Goal: Task Accomplishment & Management: Manage account settings

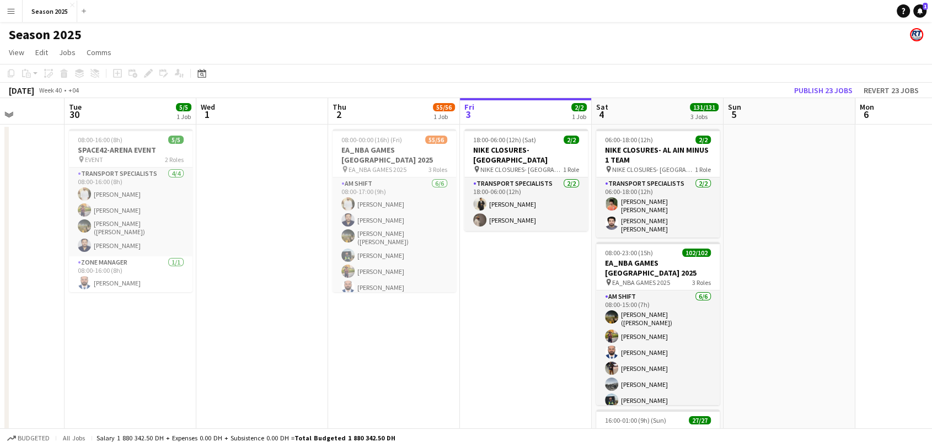
drag, startPoint x: 769, startPoint y: 308, endPoint x: 314, endPoint y: 303, distance: 455.1
click at [161, 308] on app-calendar-viewport "Sat 27 57/57 2 Jobs Sun 28 57/57 2 Jobs Mon 29 Tue 30 5/5 1 Job Wed 1 Thu 2 55/…" at bounding box center [466, 359] width 932 height 523
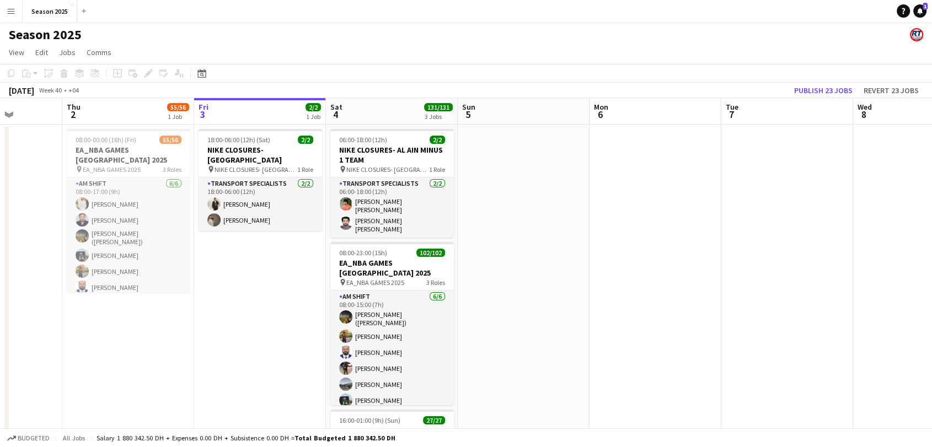
drag, startPoint x: 820, startPoint y: 271, endPoint x: 493, endPoint y: 314, distance: 330.0
click at [544, 263] on app-calendar-viewport "Mon 29 Tue 30 5/5 1 Job Wed 1 Thu 2 55/56 1 Job Fri 3 2/2 1 Job Sat 4 131/131 3…" at bounding box center [466, 359] width 932 height 523
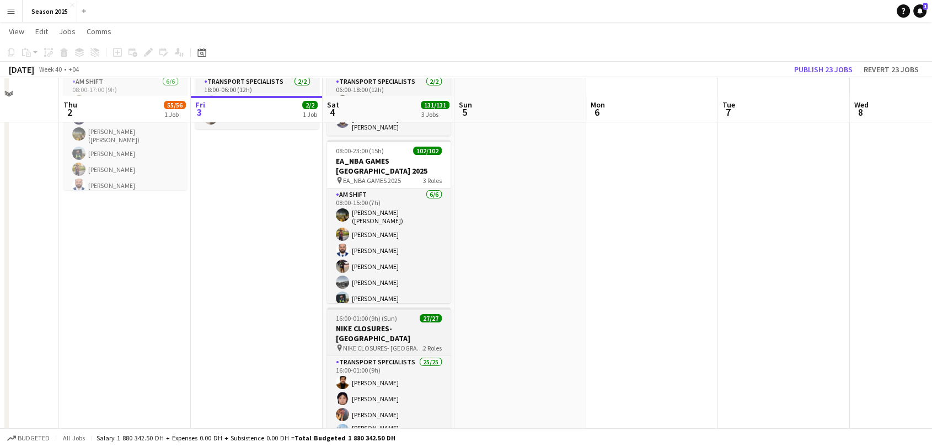
scroll to position [122, 0]
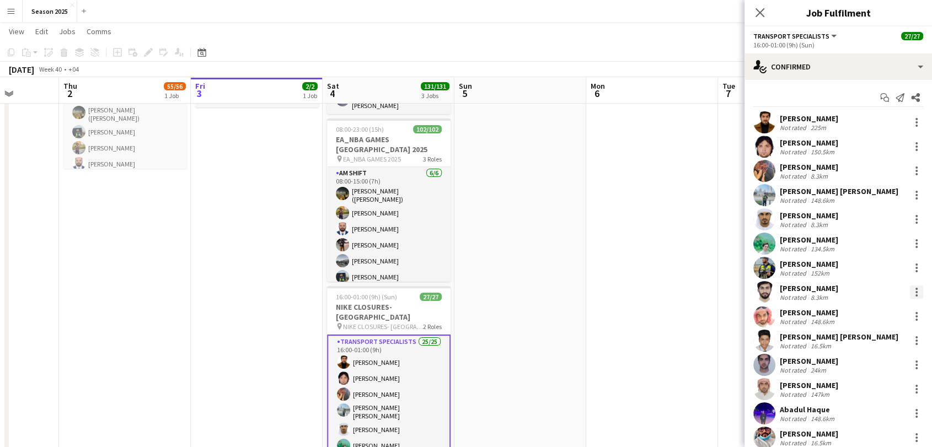
click at [910, 291] on div at bounding box center [916, 292] width 13 height 13
click at [883, 240] on span "Remove" at bounding box center [871, 245] width 68 height 10
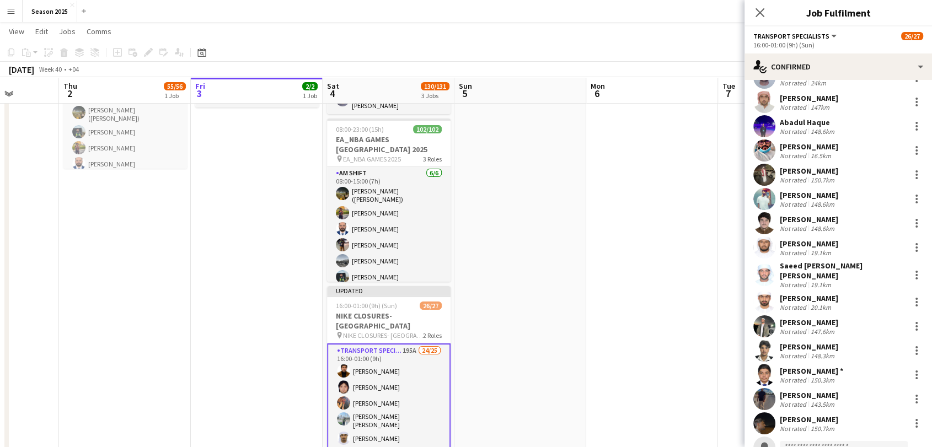
scroll to position [300, 0]
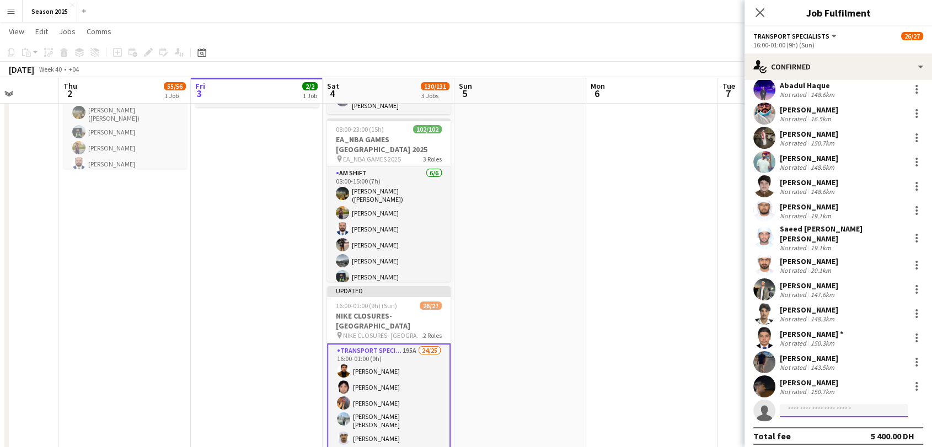
click at [838, 404] on input at bounding box center [844, 410] width 128 height 13
type input "***"
click at [827, 434] on span "[PHONE_NUMBER]" at bounding box center [844, 438] width 110 height 9
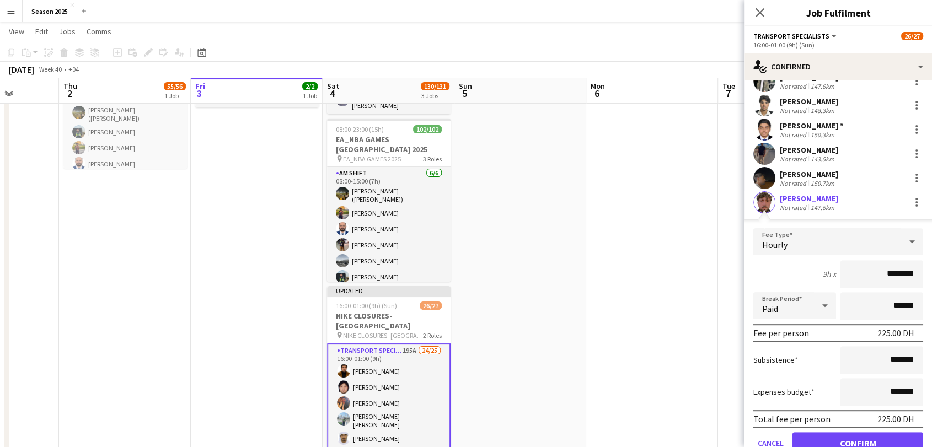
click at [761, 199] on app-user-avatar at bounding box center [764, 202] width 22 height 22
click at [766, 202] on app-user-avatar at bounding box center [764, 202] width 22 height 22
click at [830, 440] on button "Confirm" at bounding box center [858, 443] width 131 height 22
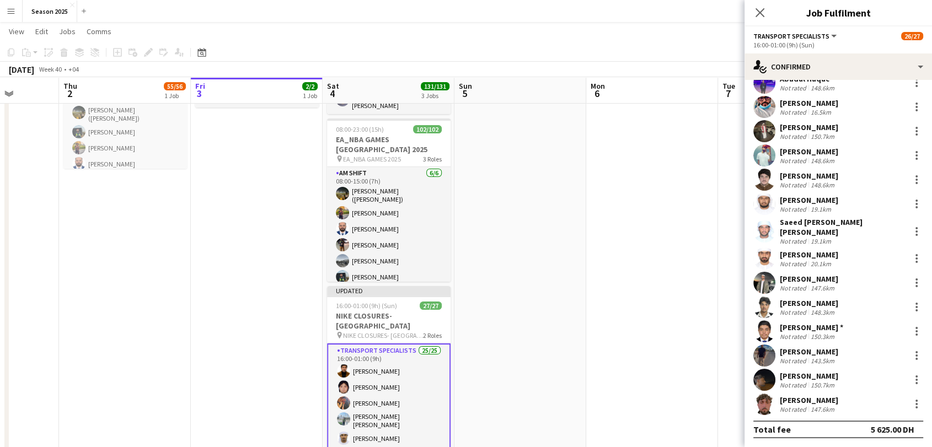
scroll to position [300, 0]
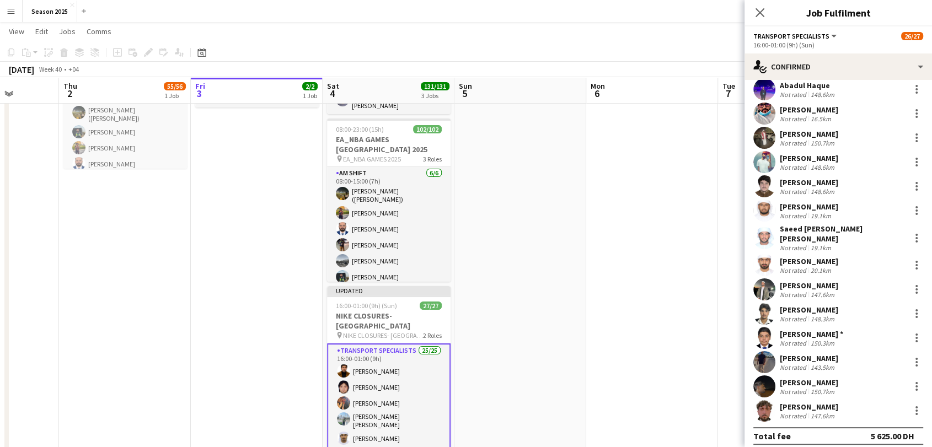
click at [762, 407] on app-user-avatar at bounding box center [764, 411] width 22 height 22
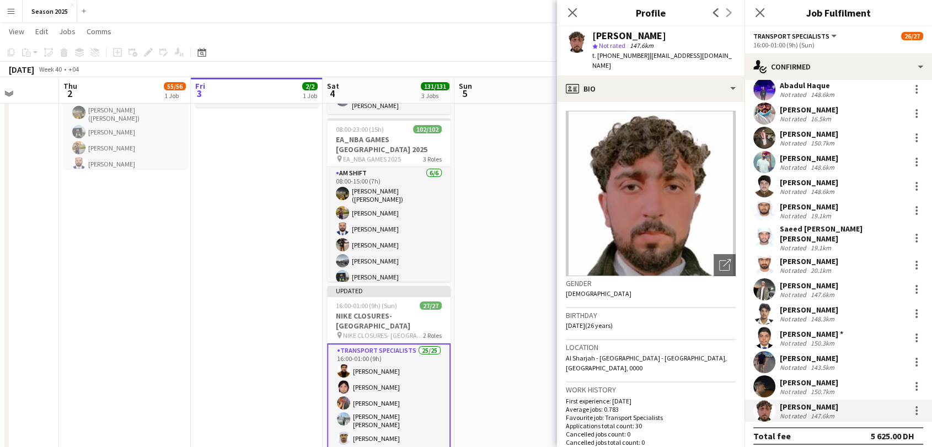
drag, startPoint x: 573, startPoint y: 10, endPoint x: 571, endPoint y: 23, distance: 12.2
click at [573, 10] on icon "Close pop-in" at bounding box center [572, 12] width 9 height 9
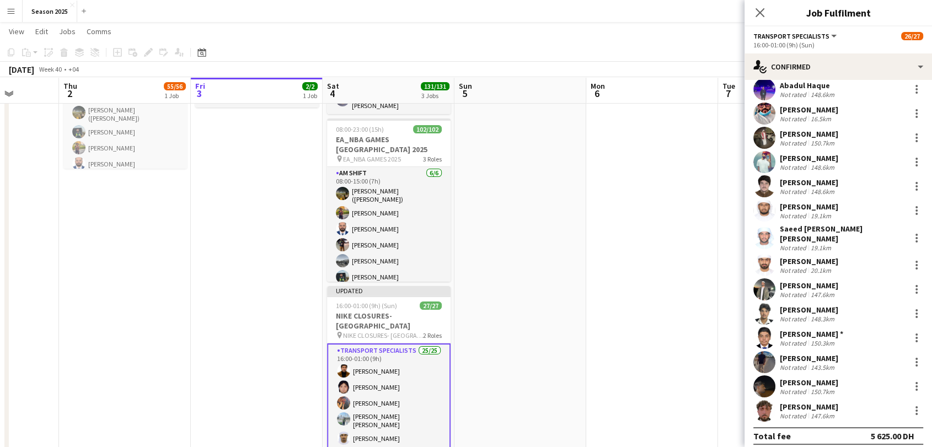
drag, startPoint x: 544, startPoint y: 277, endPoint x: 474, endPoint y: 291, distance: 71.4
click at [546, 278] on app-date-cell at bounding box center [521, 249] width 132 height 497
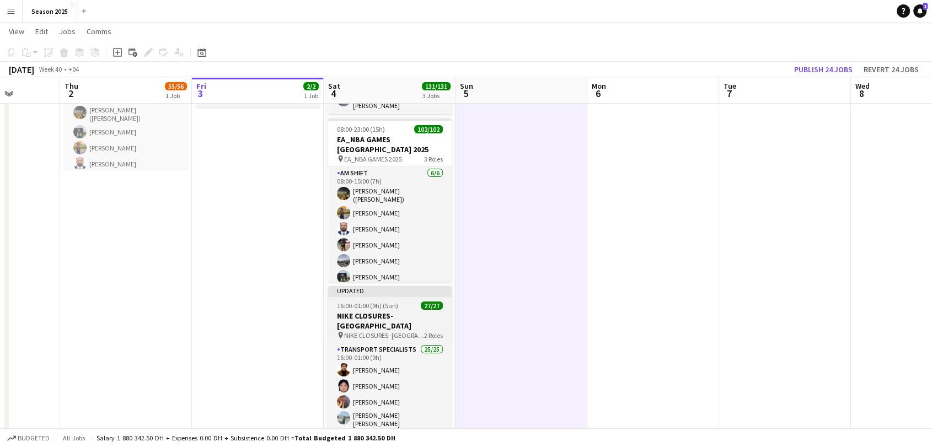
click at [427, 303] on app-job-card "Updated 16:00-01:00 (9h) (Sun) 27/27 NIKE CLOSURES- [GEOGRAPHIC_DATA] pin NIKE …" at bounding box center [390, 367] width 124 height 163
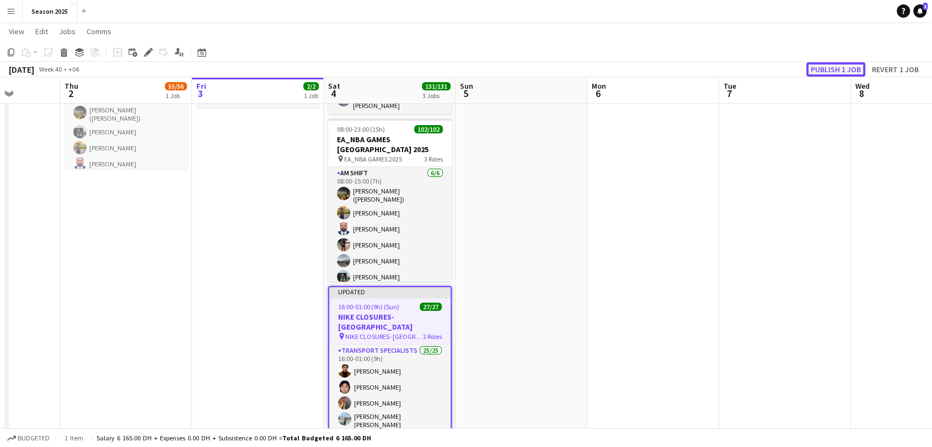
click at [823, 71] on button "Publish 1 job" at bounding box center [835, 69] width 59 height 14
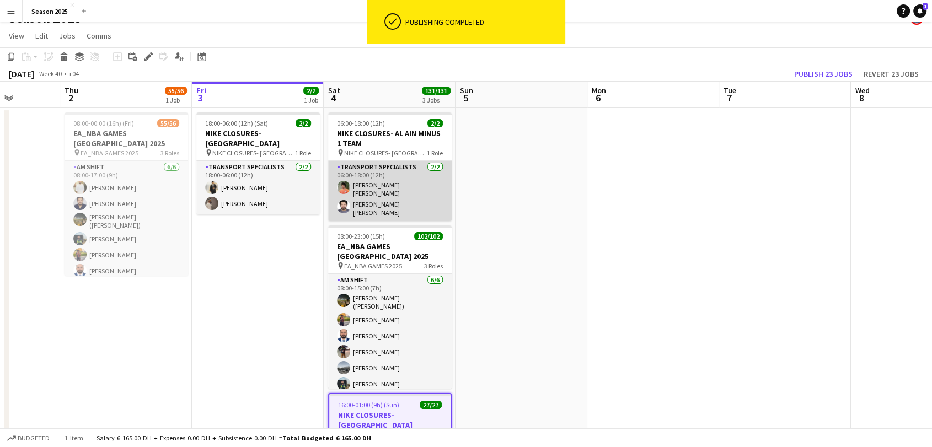
scroll to position [0, 0]
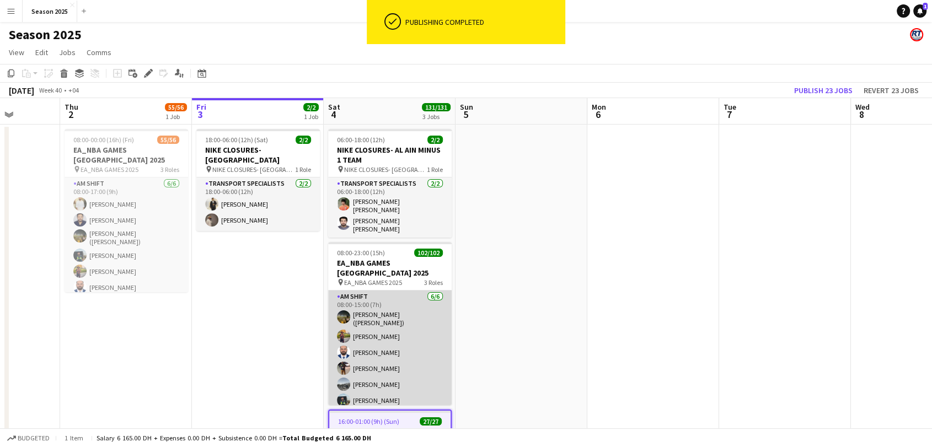
click at [384, 310] on app-card-role "AM SHIFT [DATE] 08:00-15:00 (7h) [PERSON_NAME] ([PERSON_NAME]) [PERSON_NAME] [P…" at bounding box center [390, 351] width 124 height 121
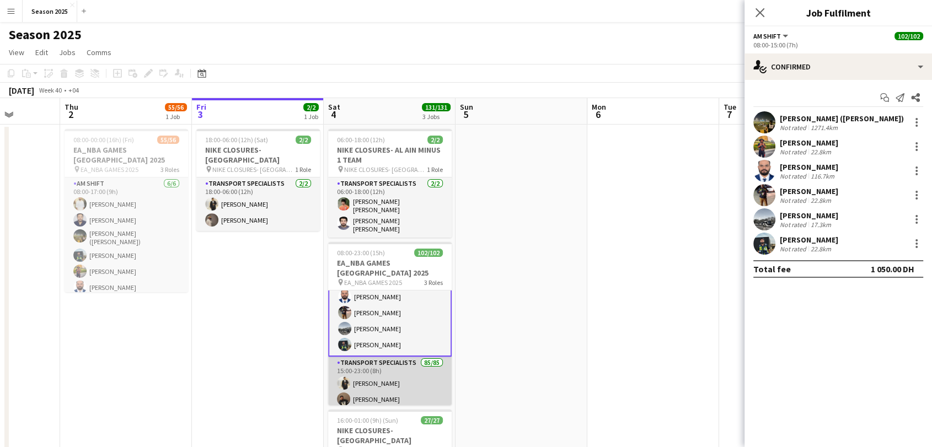
scroll to position [122, 0]
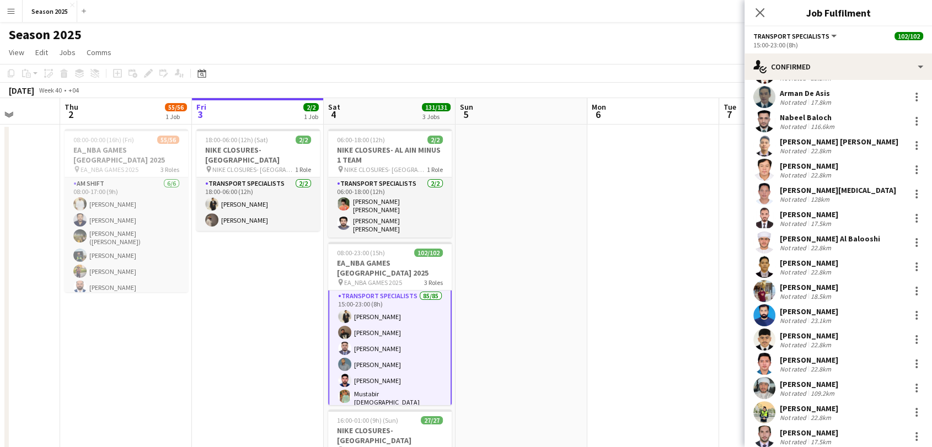
scroll to position [919, 0]
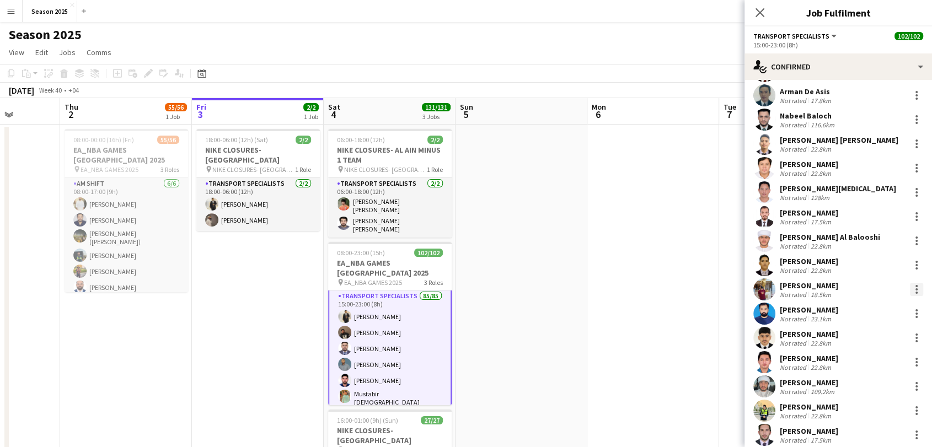
click at [910, 283] on div at bounding box center [916, 289] width 13 height 13
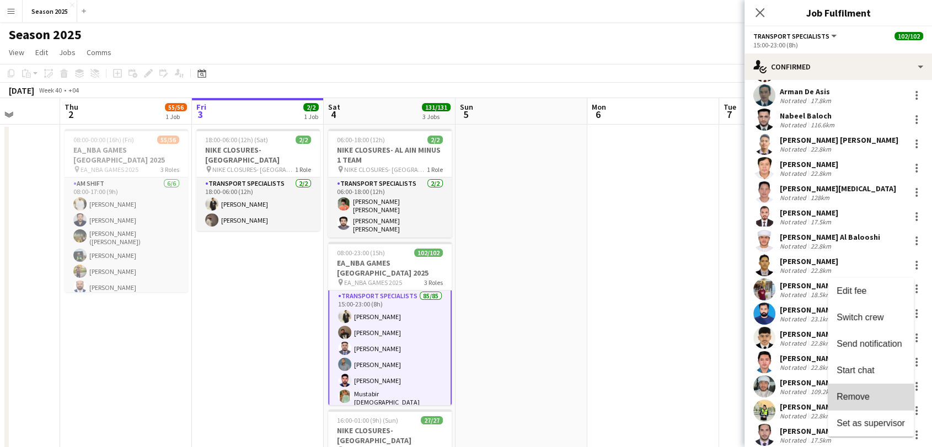
click at [855, 399] on span "Remove" at bounding box center [853, 396] width 33 height 9
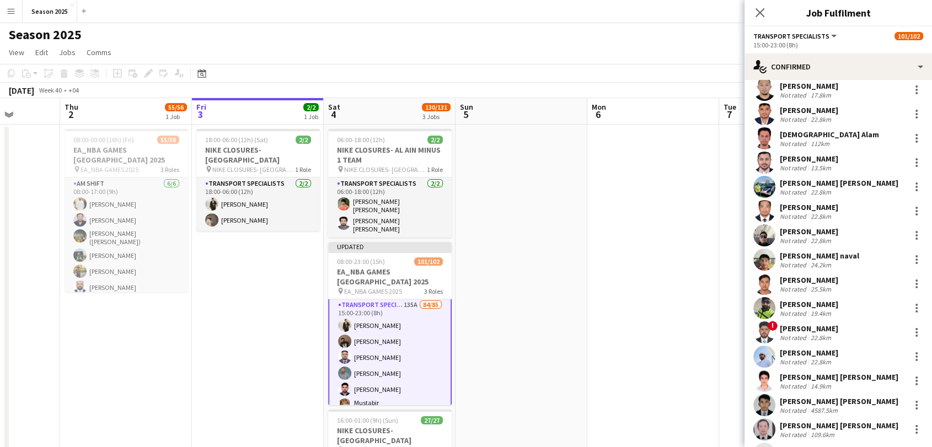
scroll to position [1756, 0]
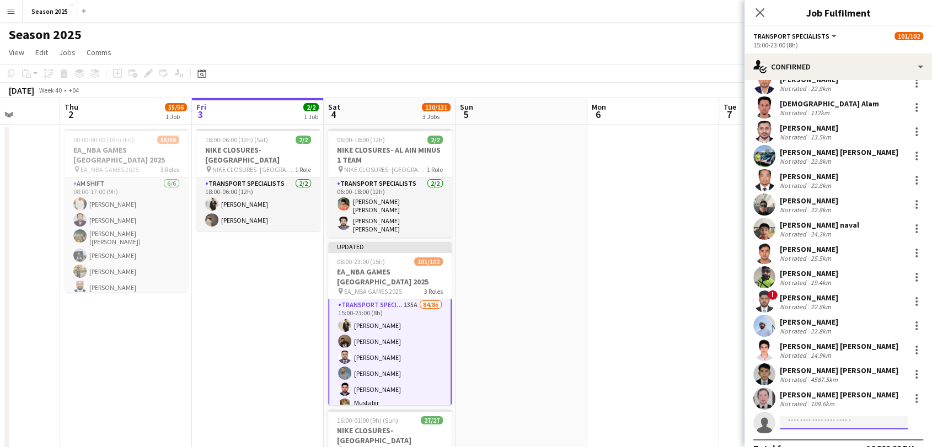
click at [825, 416] on input at bounding box center [844, 422] width 128 height 13
type input "*****"
click at [825, 435] on span "[PHONE_NUMBER]" at bounding box center [844, 438] width 110 height 9
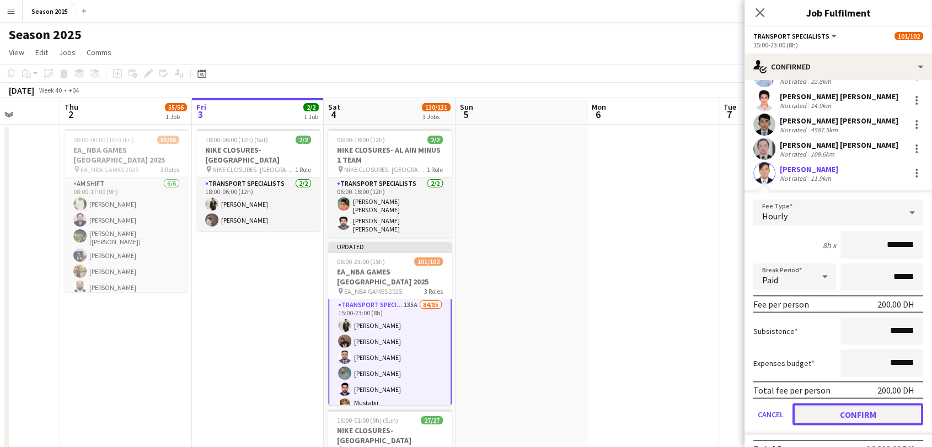
click at [838, 403] on button "Confirm" at bounding box center [858, 414] width 131 height 22
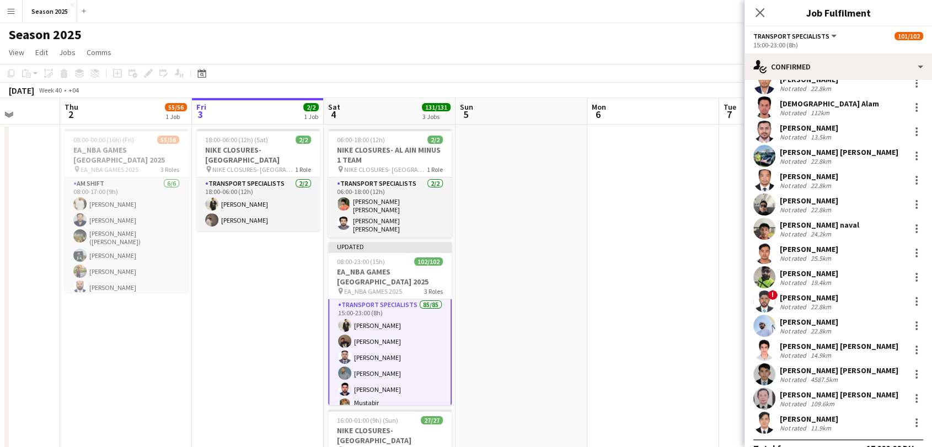
click at [767, 12] on app-icon "Close pop-in" at bounding box center [759, 12] width 13 height 13
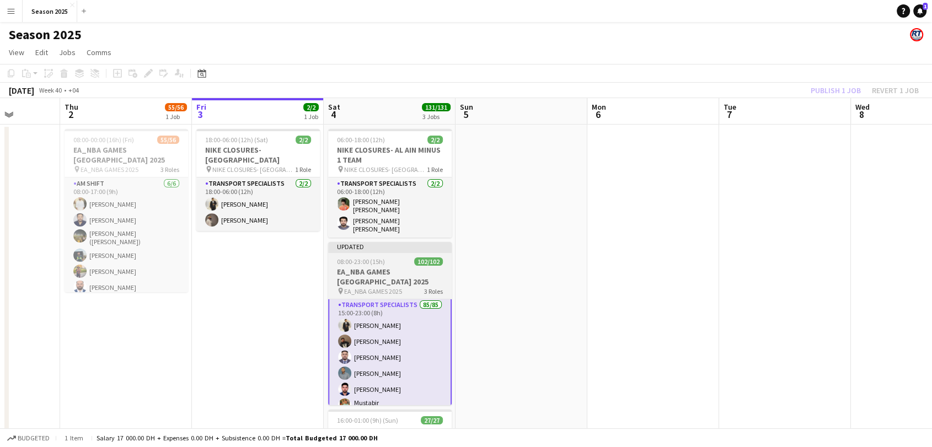
click at [391, 258] on div "08:00-23:00 (15h) 102/102" at bounding box center [390, 262] width 124 height 8
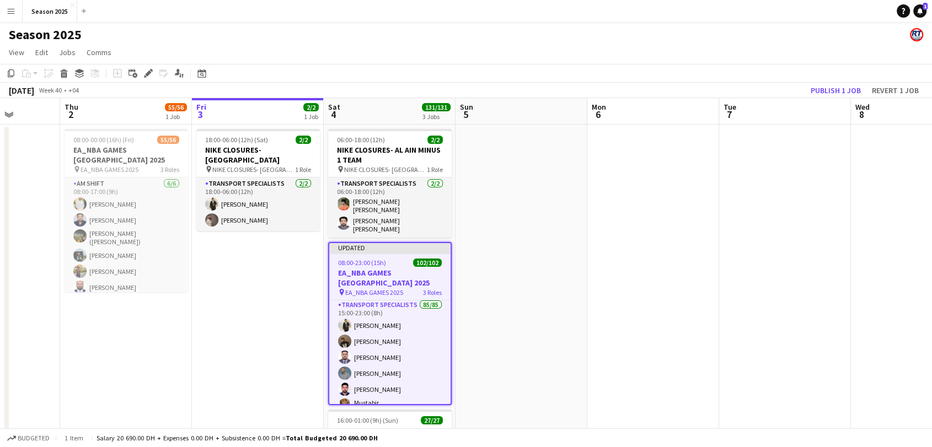
scroll to position [121, 0]
click at [843, 87] on button "Publish 1 job" at bounding box center [835, 90] width 59 height 14
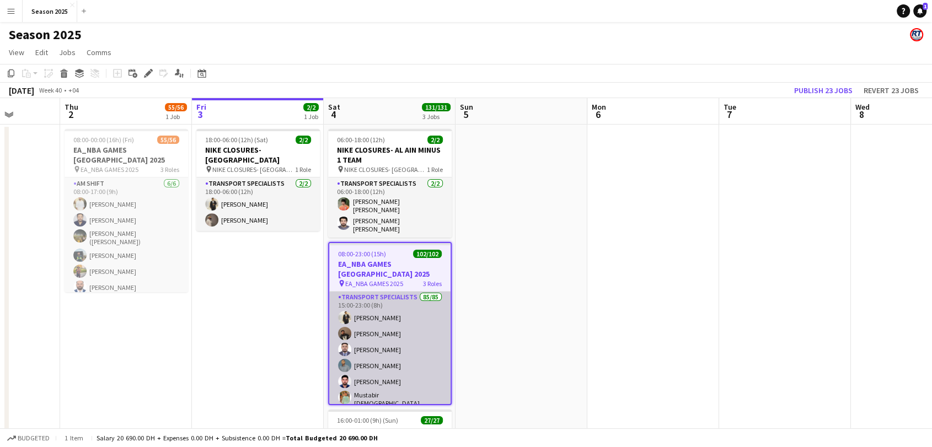
scroll to position [0, 0]
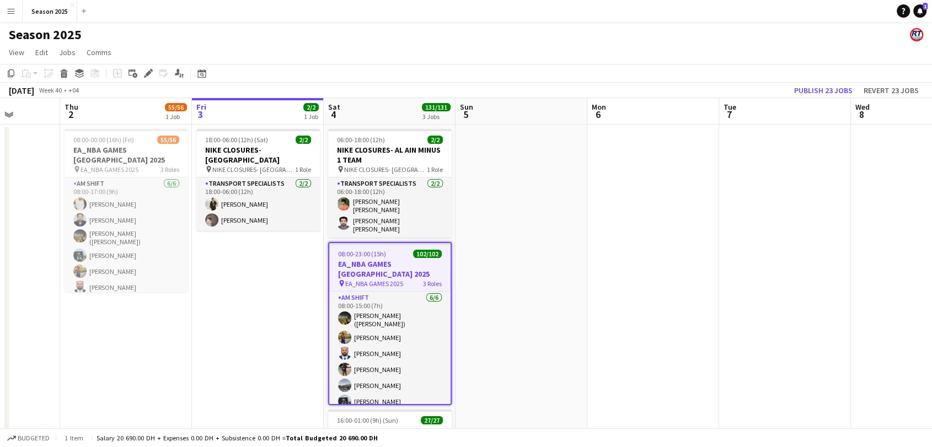
drag, startPoint x: 388, startPoint y: 317, endPoint x: 464, endPoint y: 273, distance: 87.5
click at [388, 317] on app-card-role "AM SHIFT [DATE] 08:00-15:00 (7h) [PERSON_NAME] ([PERSON_NAME]) [PERSON_NAME] [P…" at bounding box center [389, 352] width 121 height 121
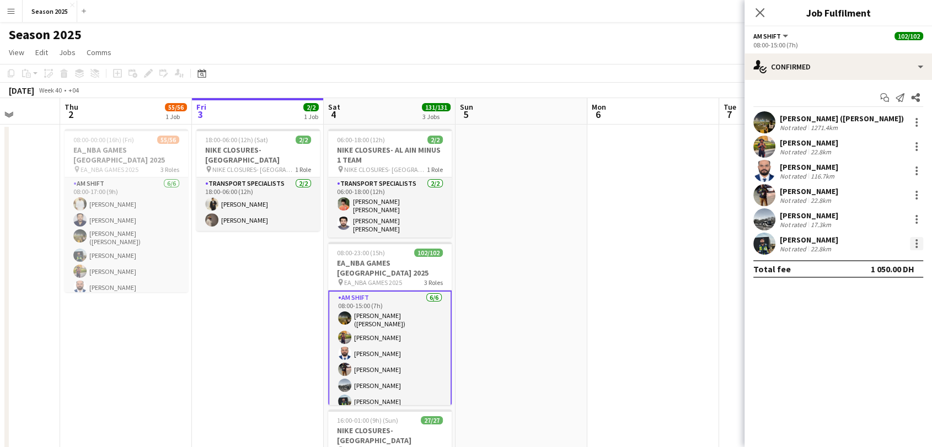
click at [918, 241] on div at bounding box center [916, 243] width 13 height 13
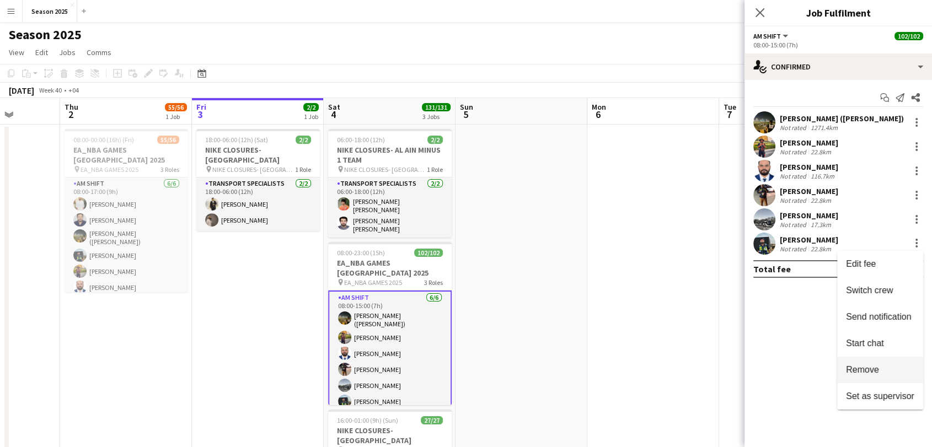
click at [876, 370] on span "Remove" at bounding box center [862, 369] width 33 height 9
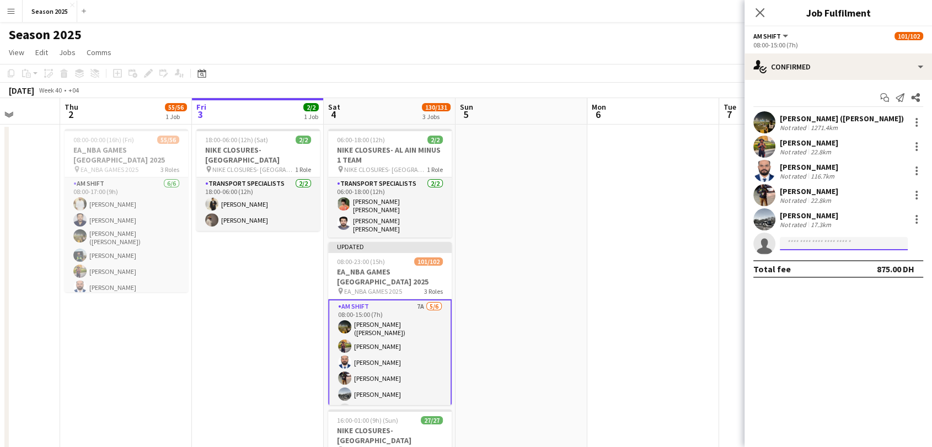
click at [820, 244] on input at bounding box center [844, 243] width 128 height 13
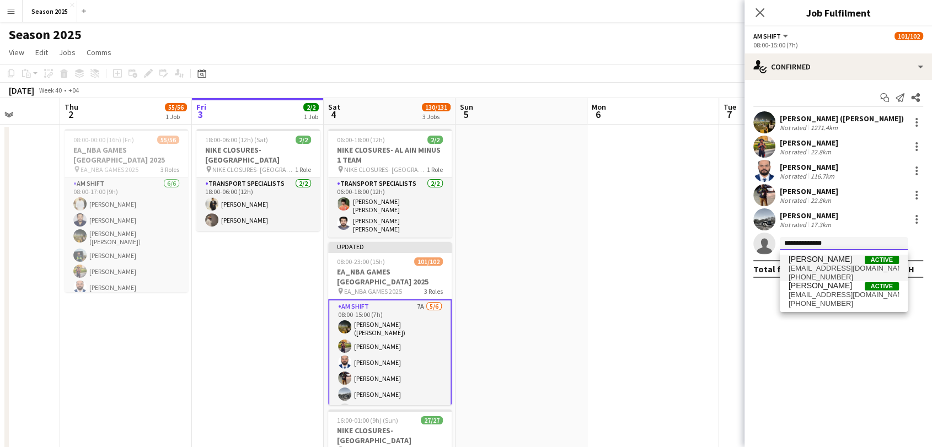
type input "**********"
click at [836, 270] on span "[EMAIL_ADDRESS][DOMAIN_NAME]" at bounding box center [844, 268] width 110 height 9
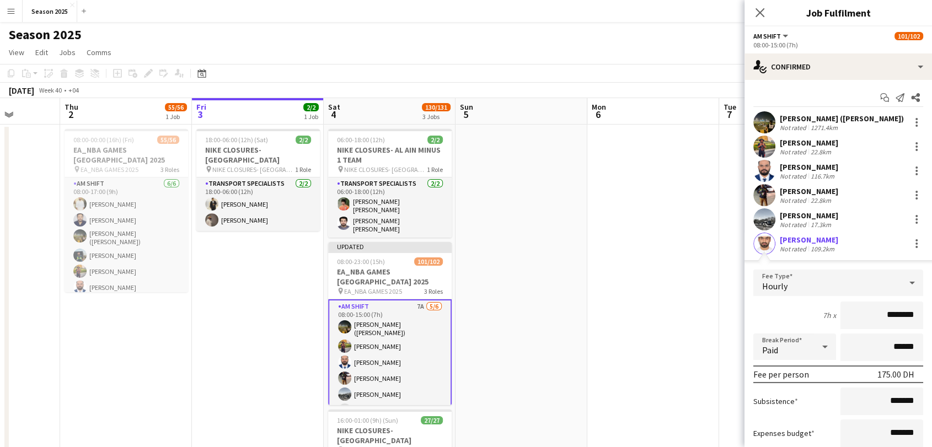
click at [768, 244] on app-user-avatar at bounding box center [764, 244] width 22 height 22
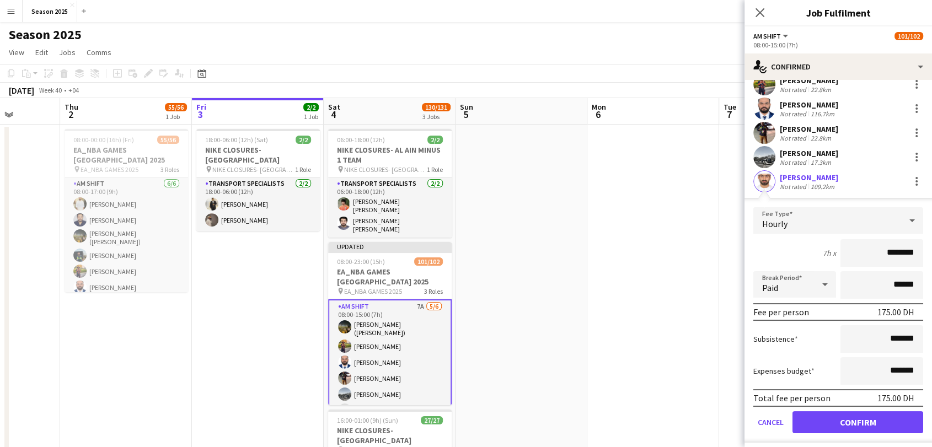
scroll to position [88, 0]
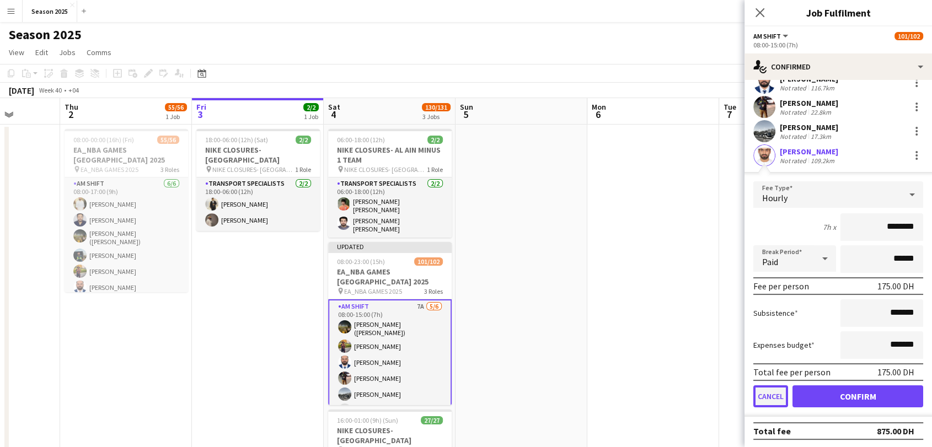
click at [774, 387] on button "Cancel" at bounding box center [770, 397] width 35 height 22
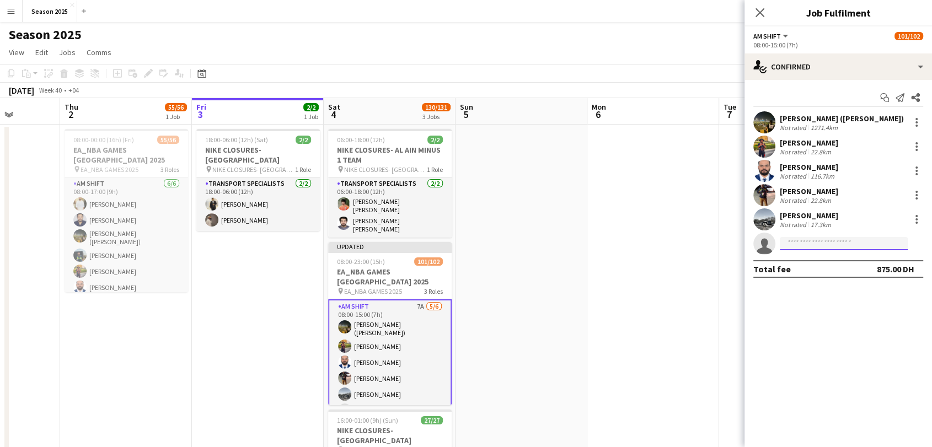
click at [895, 244] on input at bounding box center [844, 243] width 128 height 13
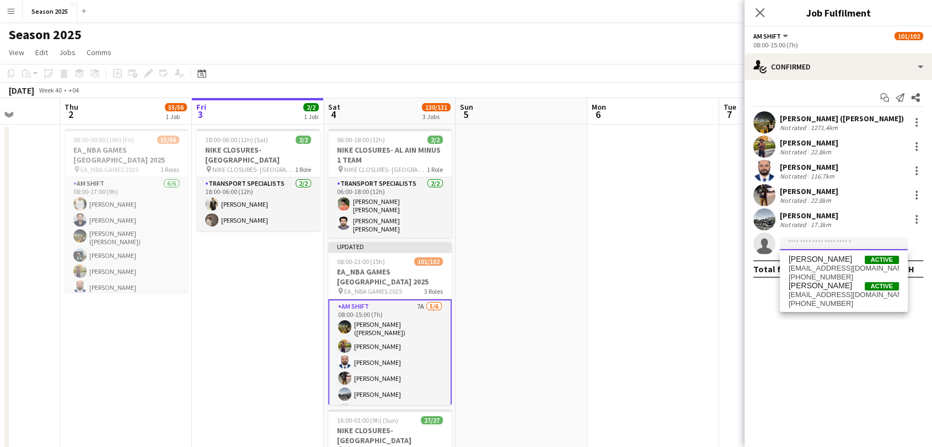
paste input "**********"
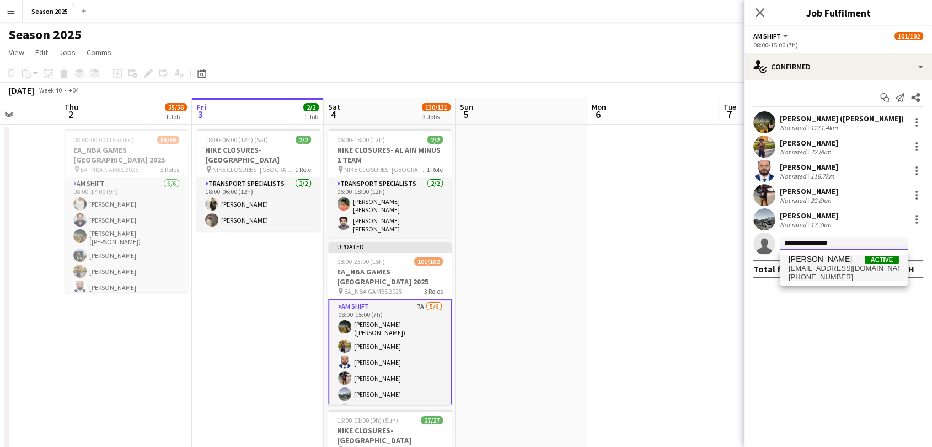
type input "**********"
click at [820, 279] on span "[PHONE_NUMBER]" at bounding box center [844, 277] width 110 height 9
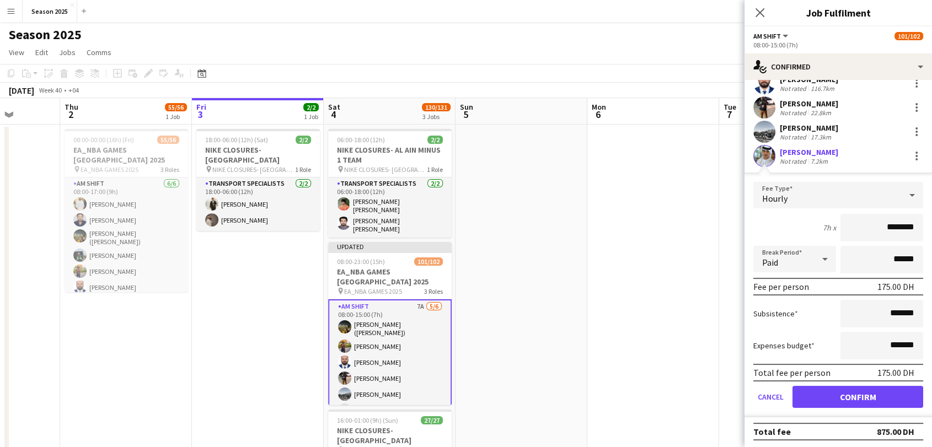
scroll to position [88, 0]
click at [846, 394] on button "Confirm" at bounding box center [858, 397] width 131 height 22
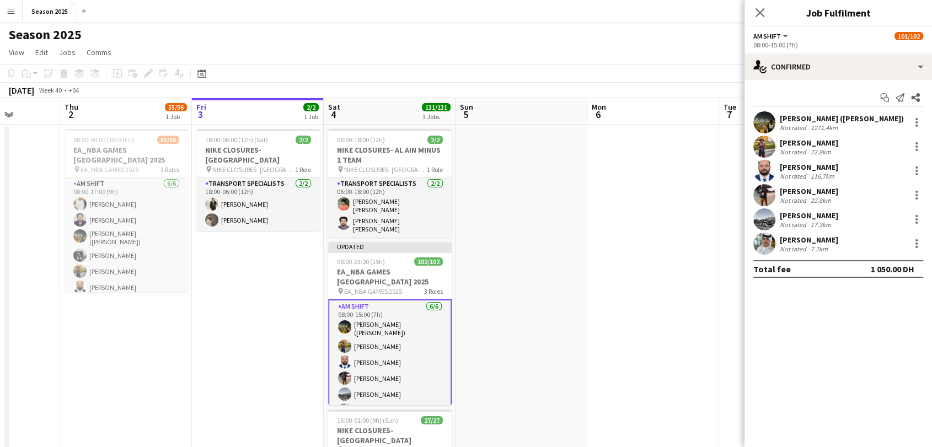
scroll to position [0, 0]
click at [760, 18] on app-icon "Close pop-in" at bounding box center [760, 13] width 16 height 16
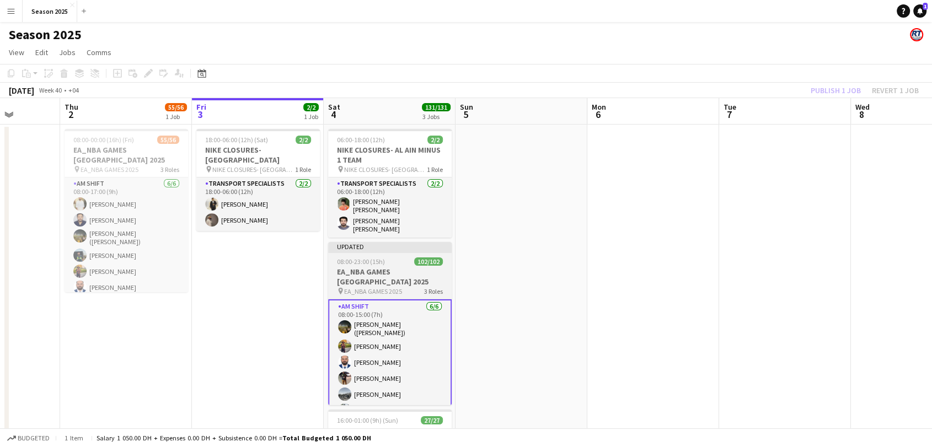
click at [384, 287] on span "EA_NBA GAMES 2025" at bounding box center [373, 291] width 58 height 8
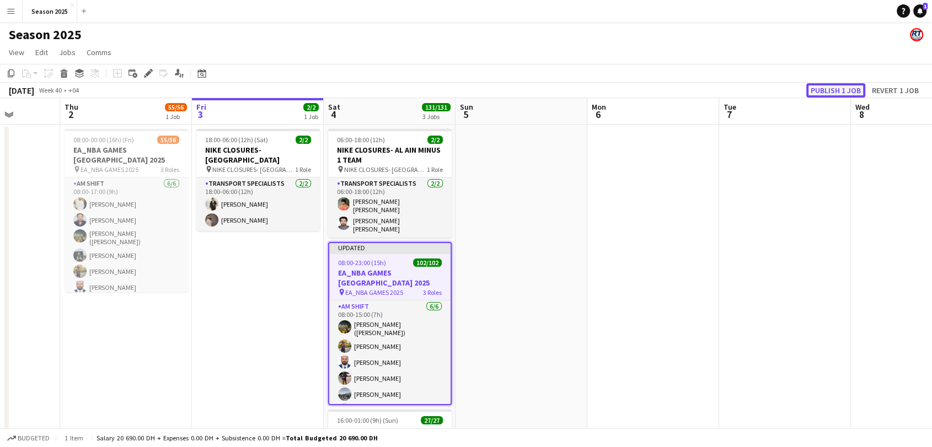
click at [840, 89] on button "Publish 1 job" at bounding box center [835, 90] width 59 height 14
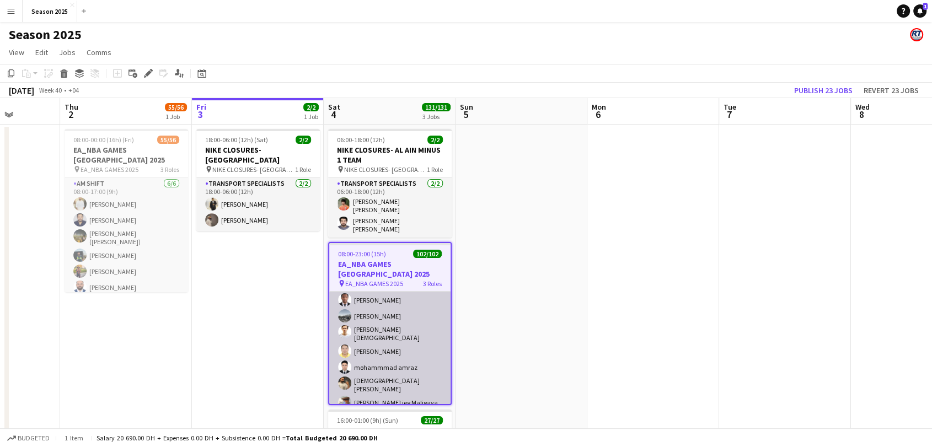
scroll to position [490, 0]
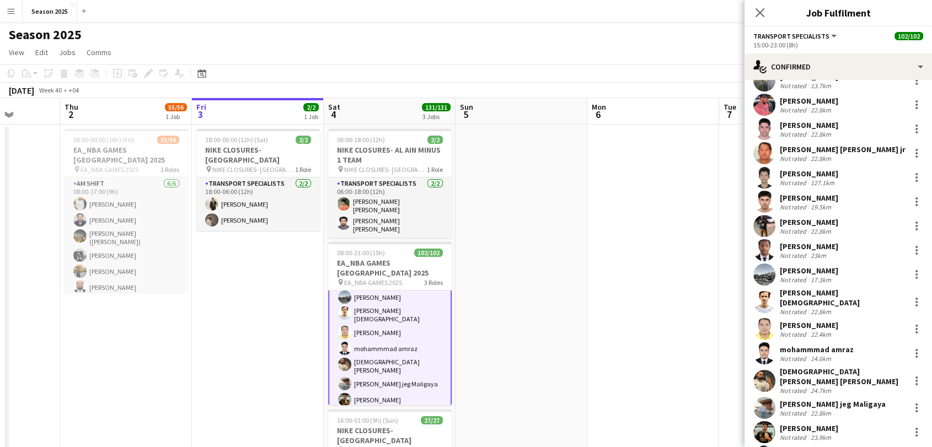
scroll to position [0, 0]
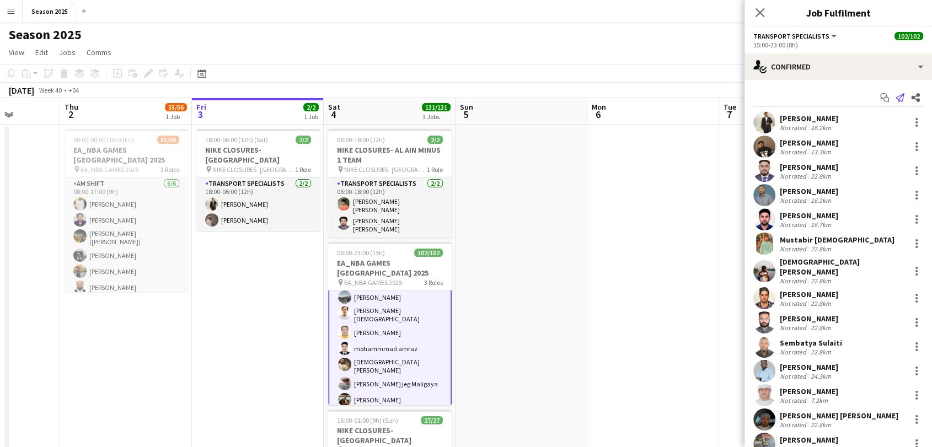
click at [896, 95] on icon "Send notification" at bounding box center [900, 97] width 9 height 9
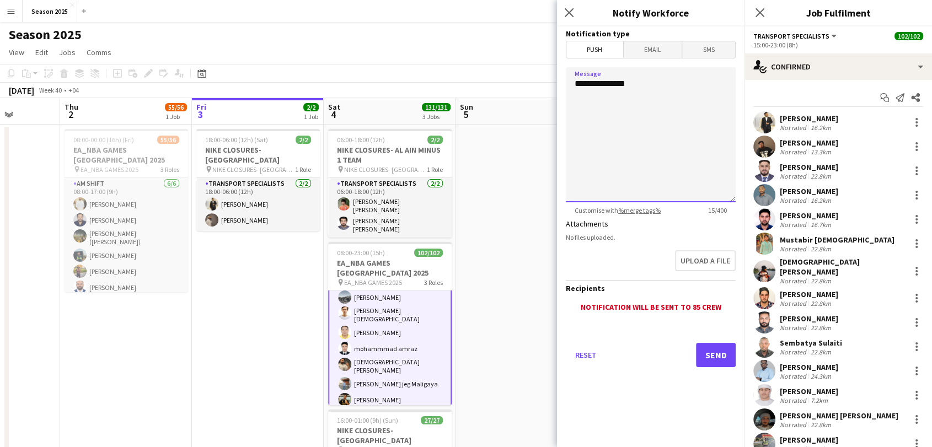
click at [642, 133] on textarea "**********" at bounding box center [651, 134] width 170 height 135
paste textarea "**********"
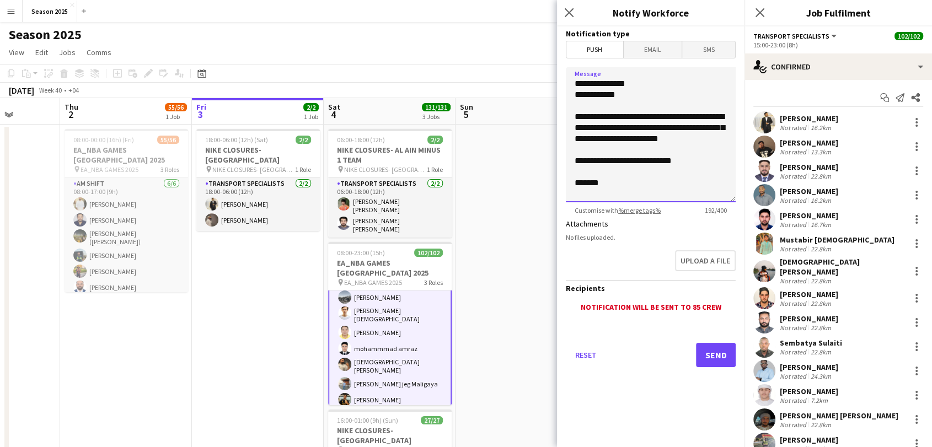
drag, startPoint x: 625, startPoint y: 94, endPoint x: 575, endPoint y: 93, distance: 50.2
click at [575, 93] on textarea "**********" at bounding box center [651, 134] width 170 height 135
click at [580, 105] on textarea "**********" at bounding box center [651, 134] width 170 height 135
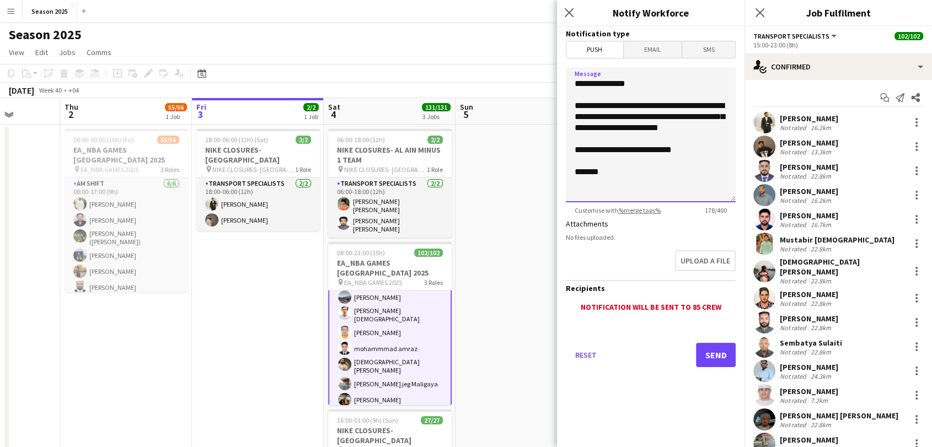
type textarea "**********"
click at [725, 356] on button "Send" at bounding box center [716, 355] width 40 height 24
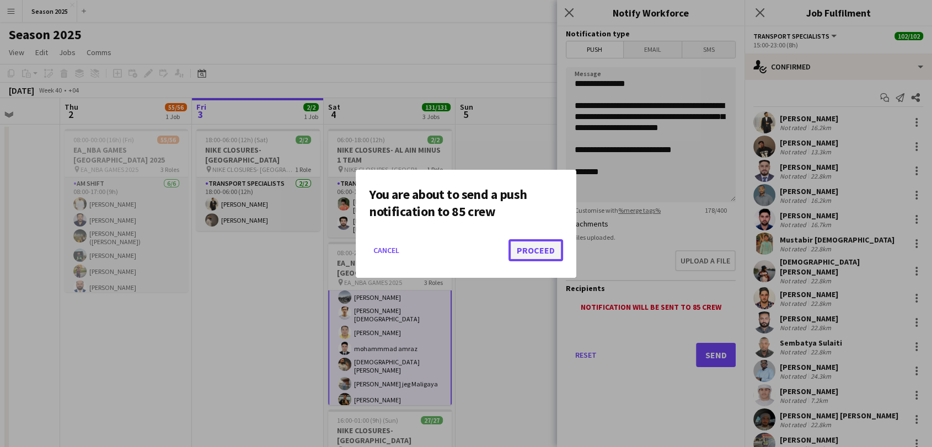
click at [556, 248] on button "Proceed" at bounding box center [536, 250] width 55 height 22
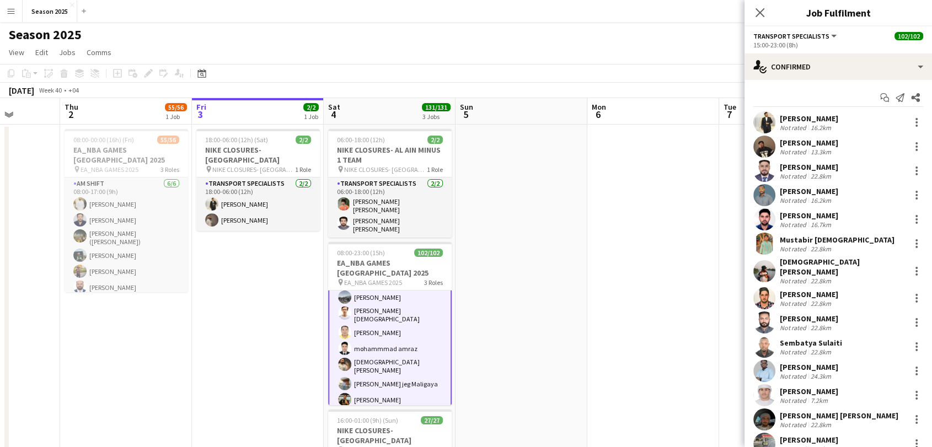
drag, startPoint x: 258, startPoint y: 284, endPoint x: 532, endPoint y: 239, distance: 278.2
click at [532, 239] on app-calendar-viewport "Mon 29 Tue 30 5/5 1 Job Wed 1 Thu 2 55/56 1 Job Fri 3 2/2 1 Job Sat 4 131/131 3…" at bounding box center [466, 359] width 932 height 523
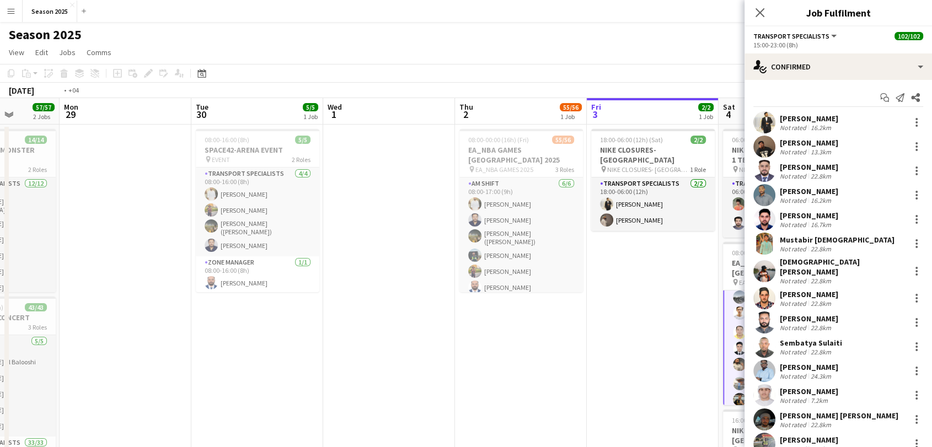
drag, startPoint x: 141, startPoint y: 260, endPoint x: 525, endPoint y: 256, distance: 383.9
click at [525, 256] on app-calendar-viewport "Sat 27 57/57 2 Jobs Sun 28 57/57 2 Jobs Mon 29 Tue 30 5/5 1 Job Wed 1 Thu 2 55/…" at bounding box center [466, 359] width 932 height 523
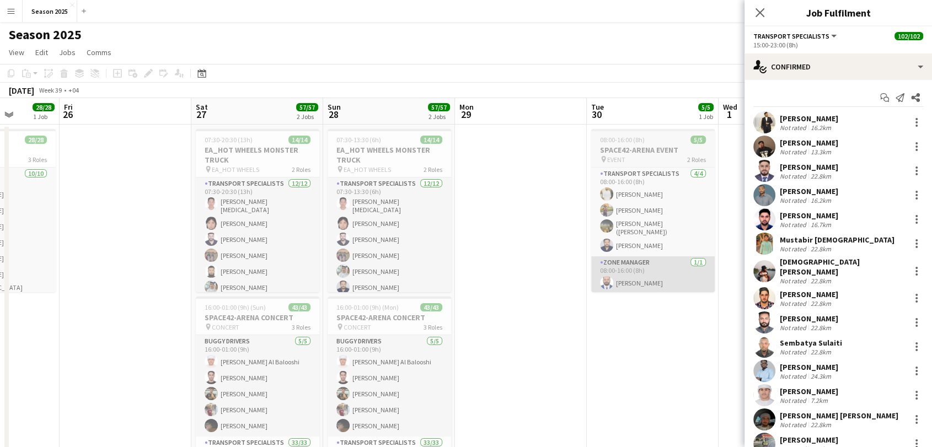
scroll to position [0, 336]
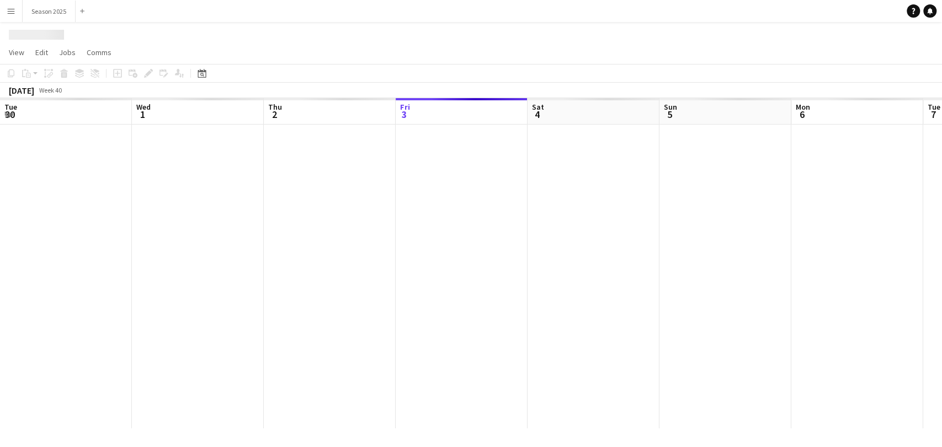
scroll to position [0, 264]
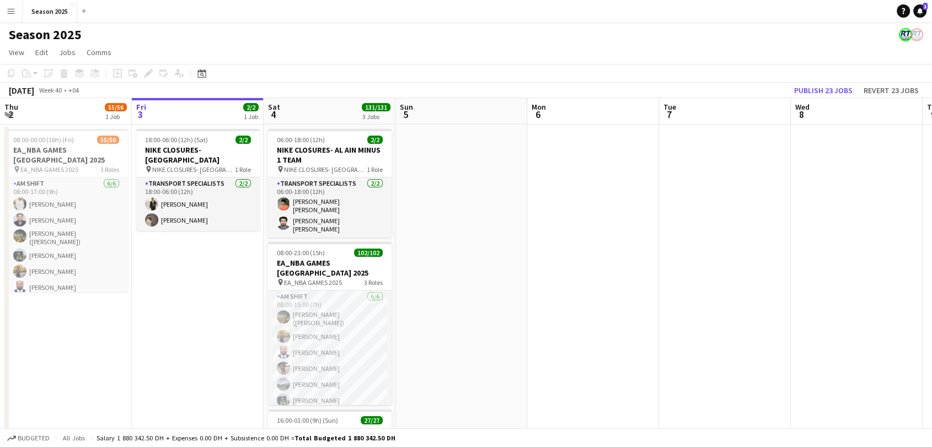
click at [0, 14] on button "Menu" at bounding box center [11, 11] width 22 height 22
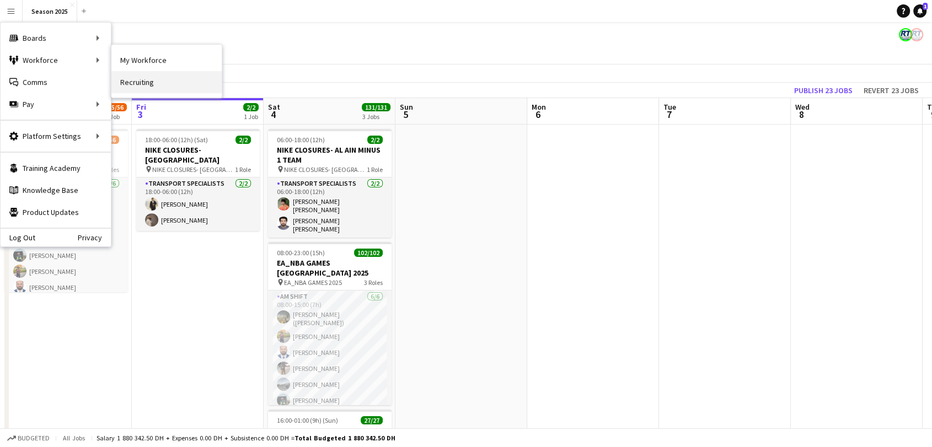
click at [155, 84] on link "Recruiting" at bounding box center [166, 82] width 110 height 22
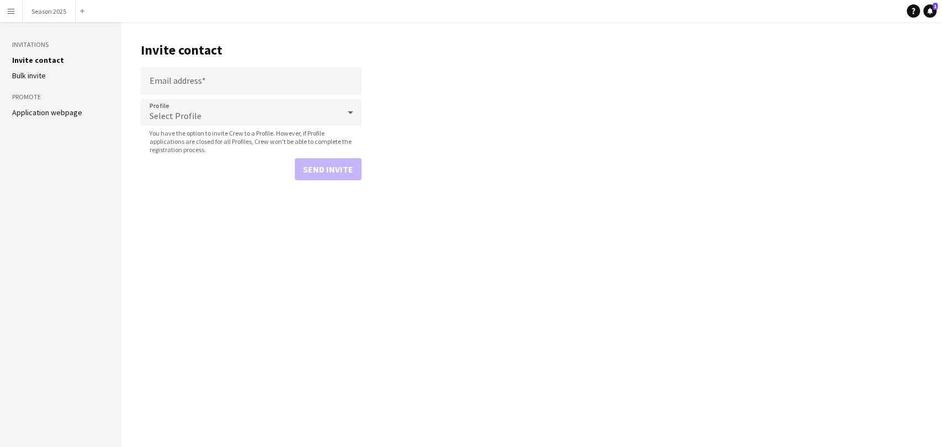
click at [3, 6] on button "Menu" at bounding box center [11, 11] width 22 height 22
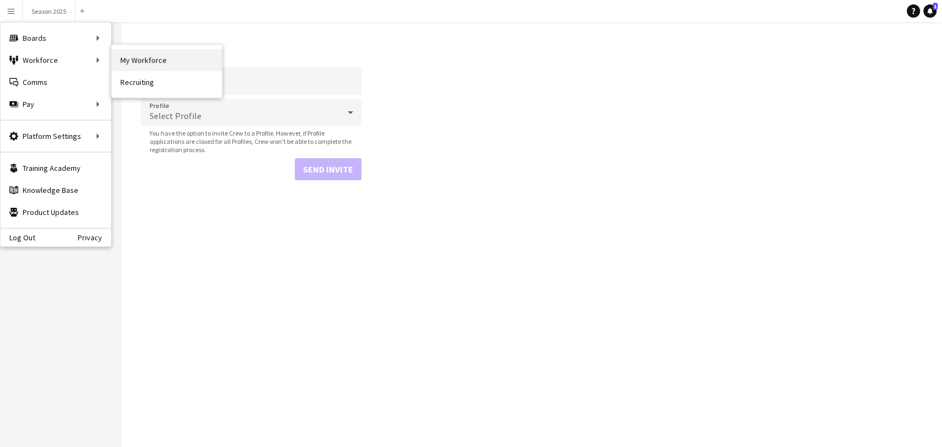
click at [134, 61] on link "My Workforce" at bounding box center [166, 60] width 110 height 22
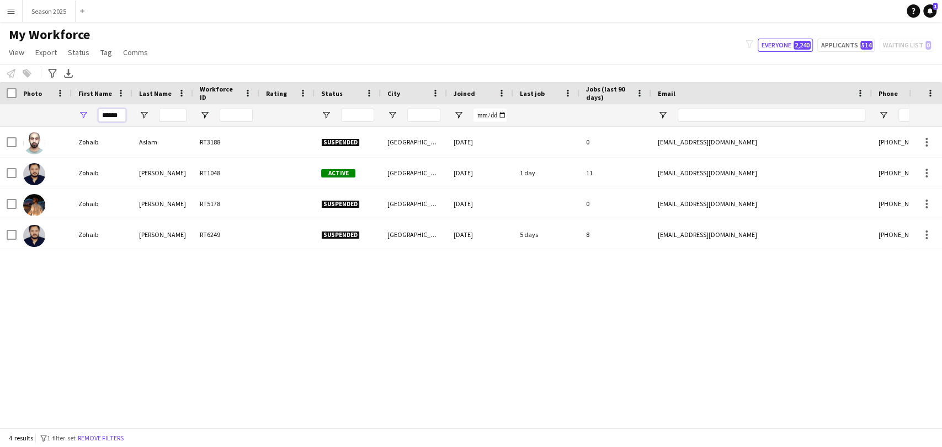
click at [115, 112] on input "******" at bounding box center [112, 115] width 28 height 13
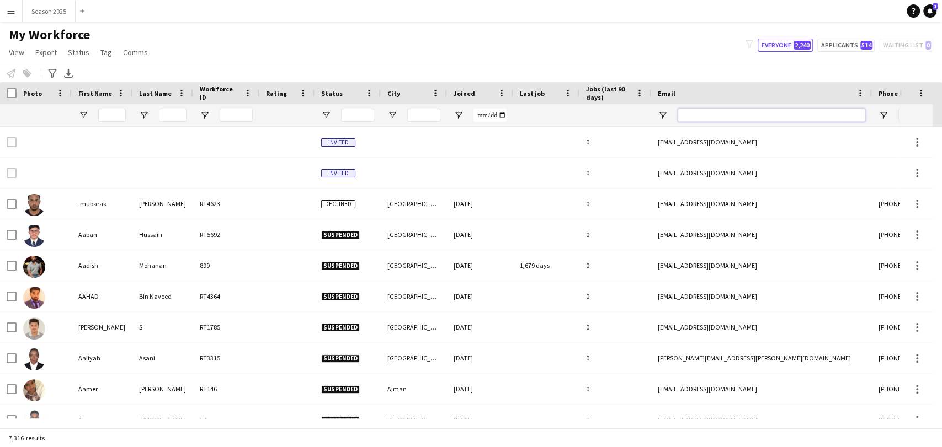
click at [835, 115] on input "Email Filter Input" at bounding box center [771, 115] width 188 height 13
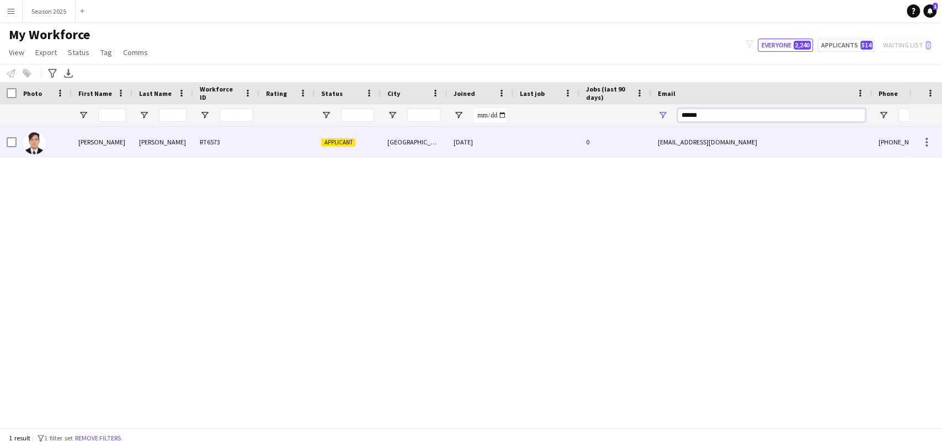
type input "******"
click at [35, 147] on img at bounding box center [34, 143] width 22 height 22
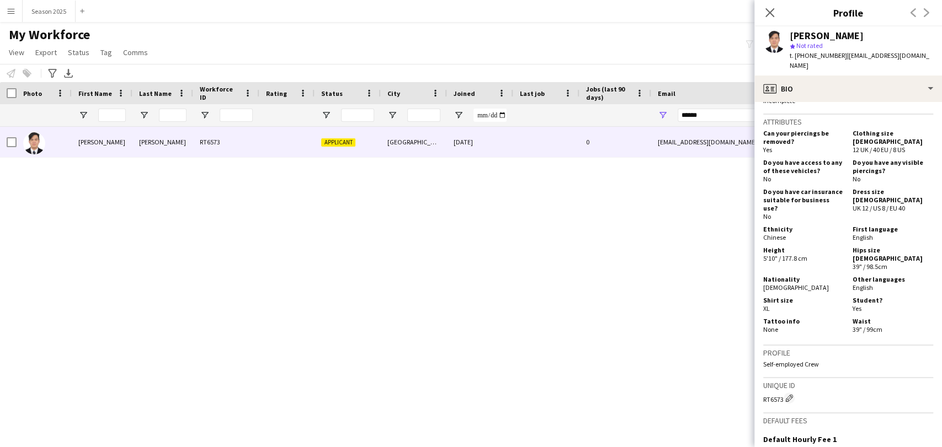
scroll to position [660, 0]
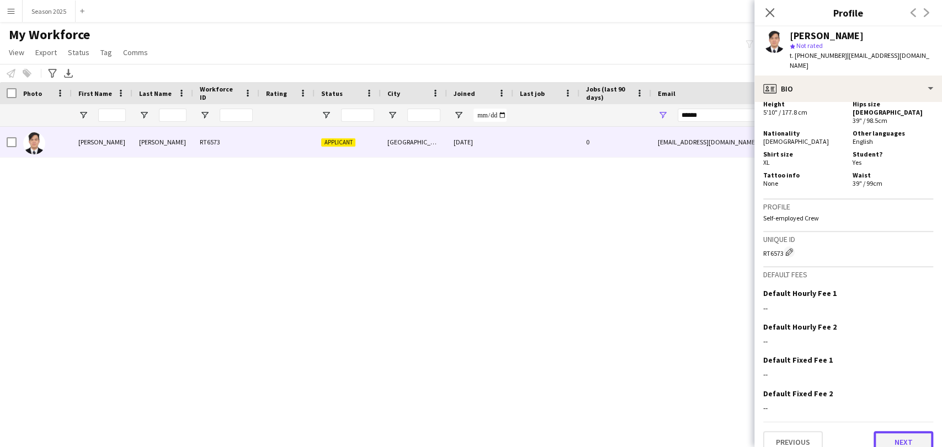
click at [880, 431] on button "Next" at bounding box center [903, 442] width 60 height 22
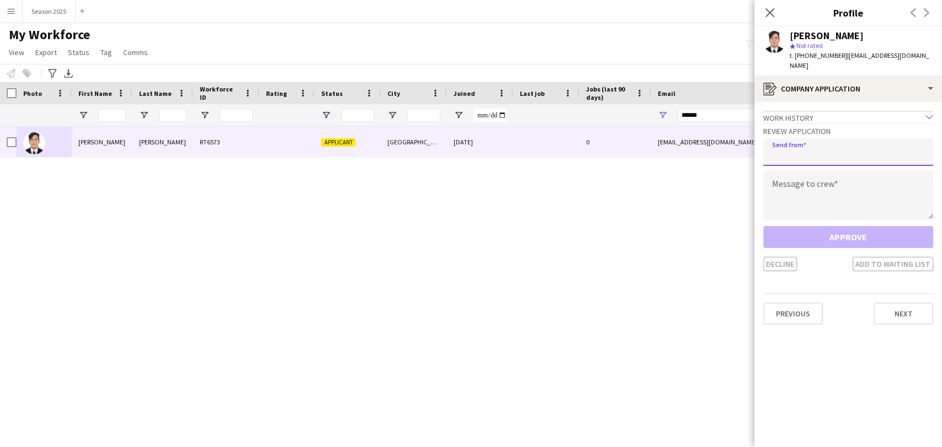
click at [828, 148] on input "email" at bounding box center [848, 152] width 170 height 28
type input "**********"
click at [835, 173] on textarea at bounding box center [848, 195] width 170 height 50
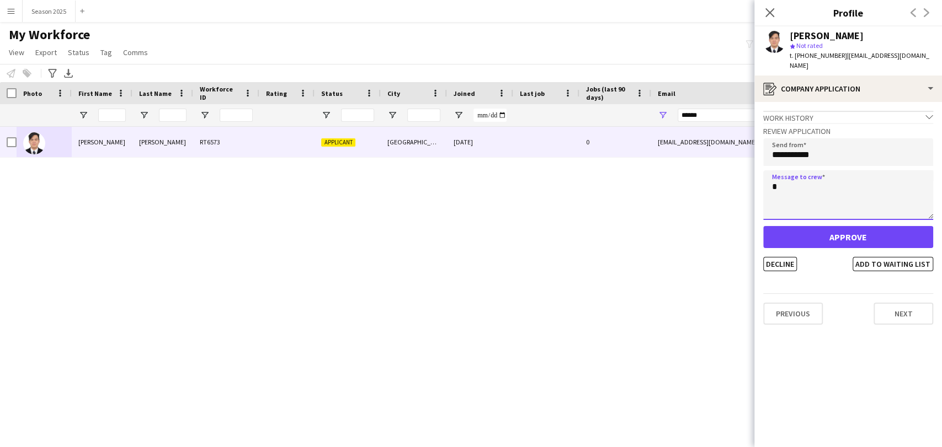
type textarea "*"
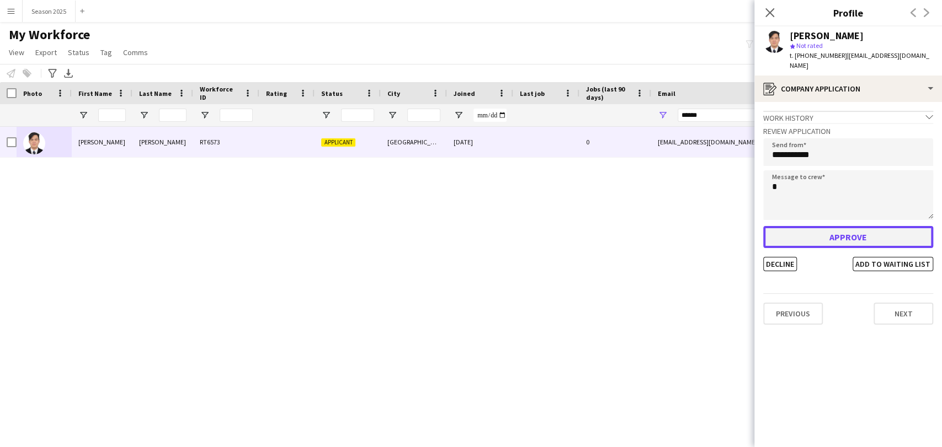
click at [859, 229] on button "Approve" at bounding box center [848, 237] width 170 height 22
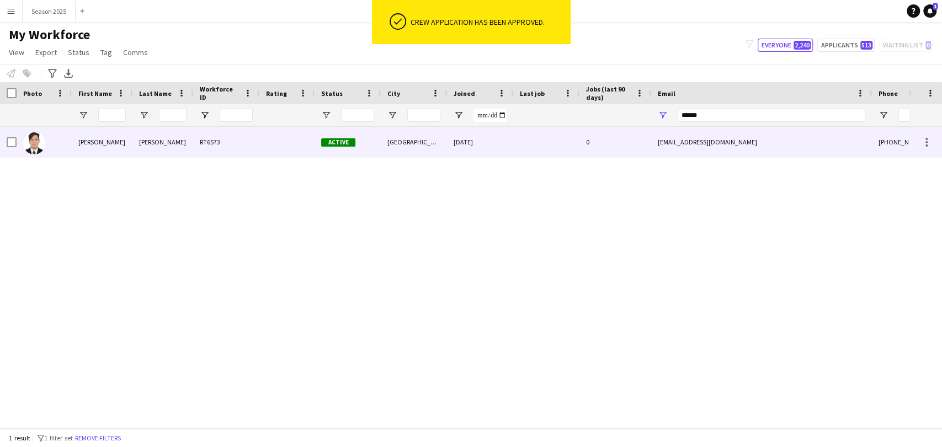
click at [31, 147] on img at bounding box center [34, 143] width 22 height 22
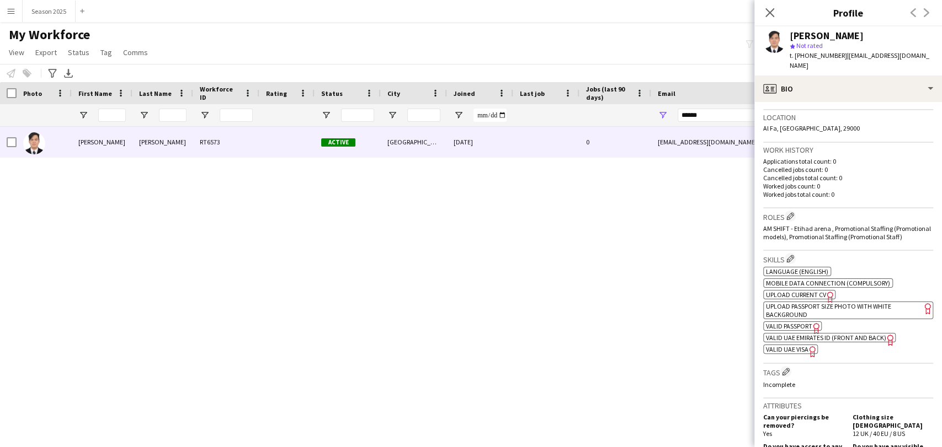
scroll to position [245, 0]
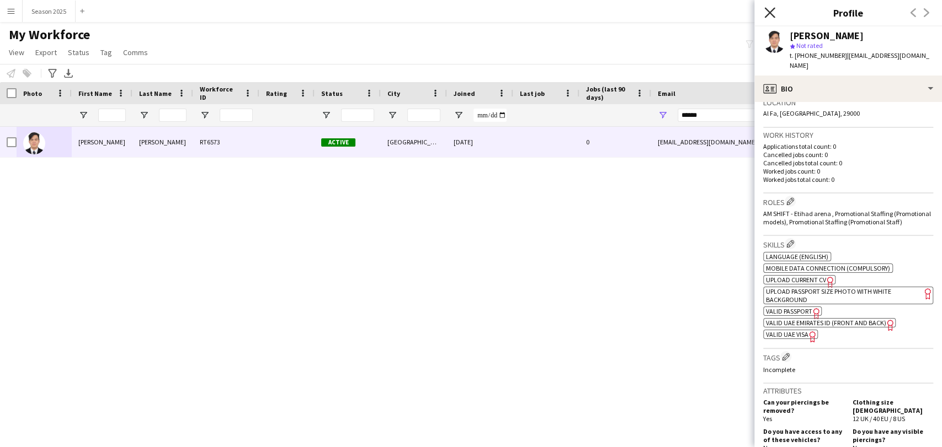
click at [769, 10] on icon "Close pop-in" at bounding box center [769, 12] width 10 height 10
